Goal: Find specific page/section: Find specific page/section

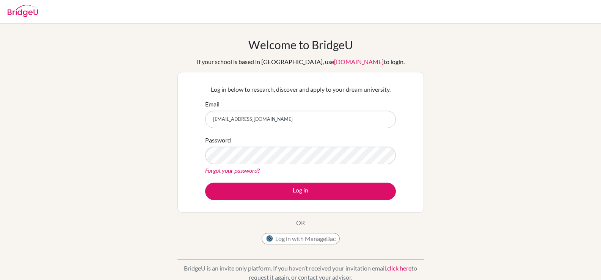
click at [205, 183] on button "Log in" at bounding box center [300, 191] width 191 height 17
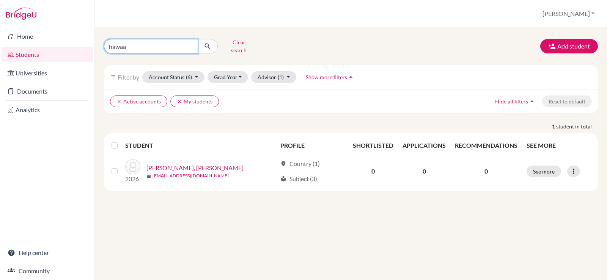
drag, startPoint x: 170, startPoint y: 46, endPoint x: 145, endPoint y: 41, distance: 25.5
click at [135, 45] on input "hawaa" at bounding box center [151, 46] width 94 height 14
click at [204, 44] on icon "submit" at bounding box center [208, 46] width 8 height 8
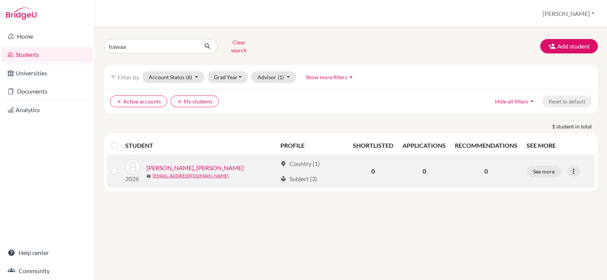
click at [180, 164] on link "HAWAA, Hassan Ahmed" at bounding box center [194, 168] width 97 height 9
